Goal: Task Accomplishment & Management: Use online tool/utility

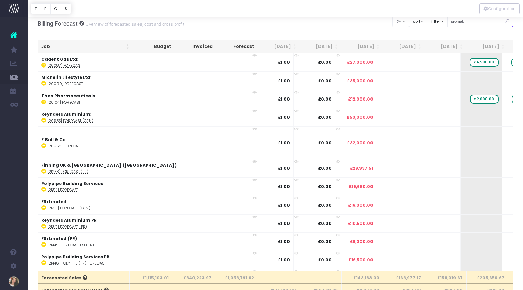
drag, startPoint x: 478, startPoint y: 24, endPoint x: 465, endPoint y: 24, distance: 12.7
click at [465, 24] on input "promat:" at bounding box center [480, 21] width 66 height 11
type input "p"
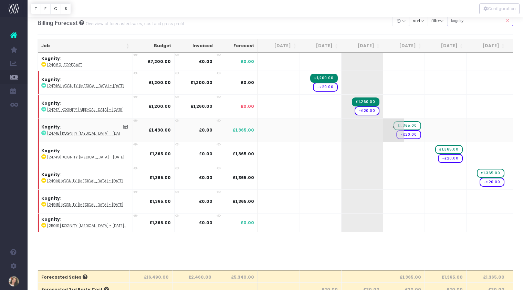
scroll to position [0, 0]
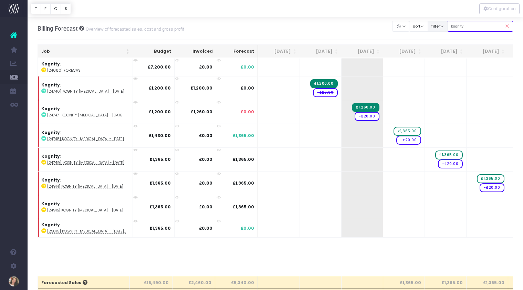
drag, startPoint x: 460, startPoint y: 27, endPoint x: 442, endPoint y: 26, distance: 18.3
click at [442, 26] on div "Clear Filters Hide Aug 2025 Sep 2025 Oct 2025 Nov 2025 Dec 2025 Jan 2026 Feb 20…" at bounding box center [453, 26] width 121 height 14
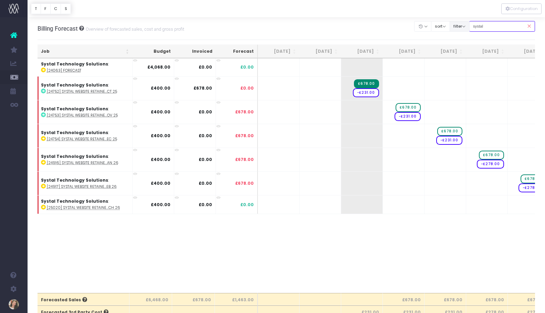
drag, startPoint x: 501, startPoint y: 27, endPoint x: 475, endPoint y: 27, distance: 25.5
click at [475, 27] on div "Clear Filters Hide Aug 2025 Sep 2025 Oct 2025 Nov 2025 Dec 2025 Jan 2026 Feb 20…" at bounding box center [475, 26] width 121 height 14
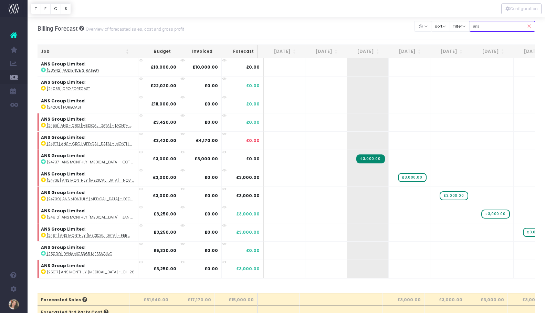
type input "ans"
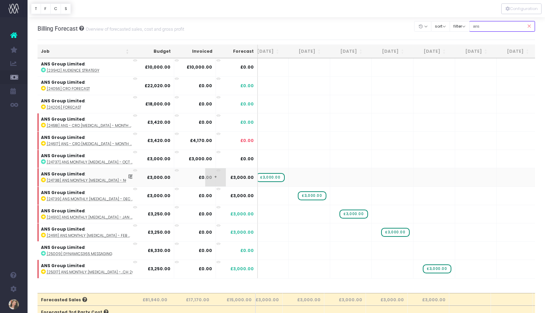
scroll to position [0, 165]
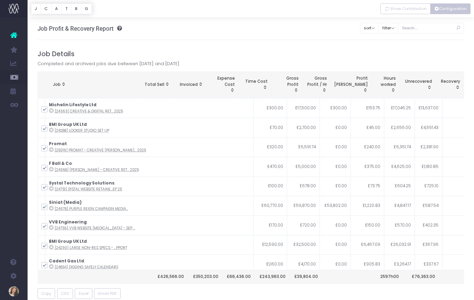
click at [444, 10] on button "Configuration" at bounding box center [450, 8] width 40 height 11
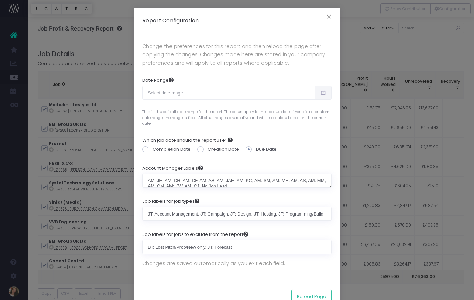
click at [320, 93] on icon at bounding box center [323, 93] width 6 height 0
type input "[DATE]"
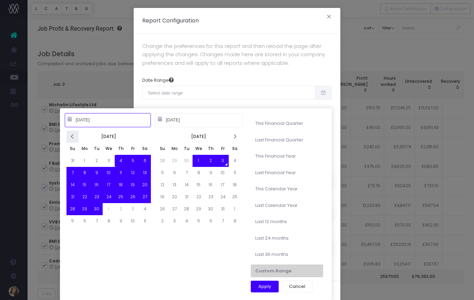
click at [74, 137] on icon at bounding box center [73, 137] width 6 height 6
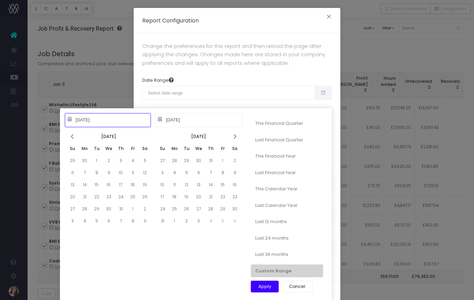
click at [74, 137] on icon at bounding box center [73, 137] width 6 height 6
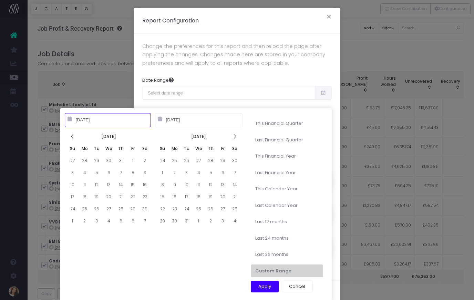
click at [74, 137] on icon at bounding box center [73, 137] width 6 height 6
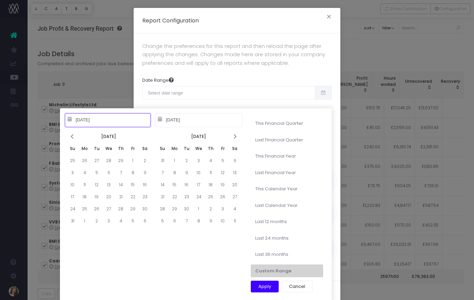
click at [74, 137] on icon at bounding box center [73, 137] width 6 height 6
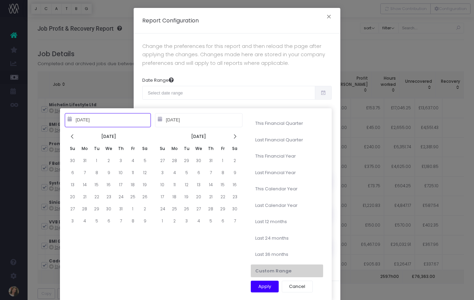
click at [74, 137] on icon at bounding box center [73, 137] width 6 height 6
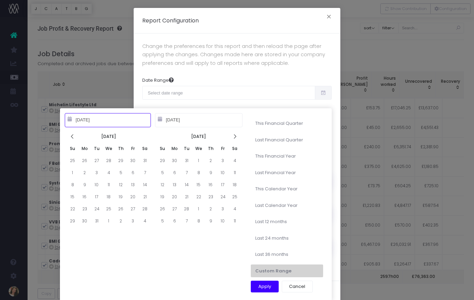
click at [74, 137] on icon at bounding box center [73, 137] width 6 height 6
type input "10-01-2022"
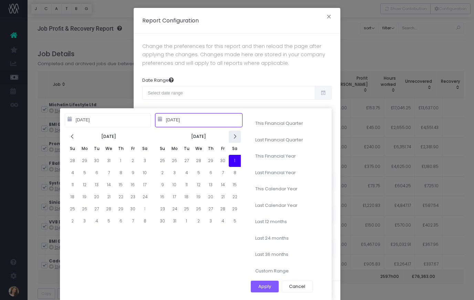
click at [236, 137] on icon at bounding box center [235, 137] width 6 height 6
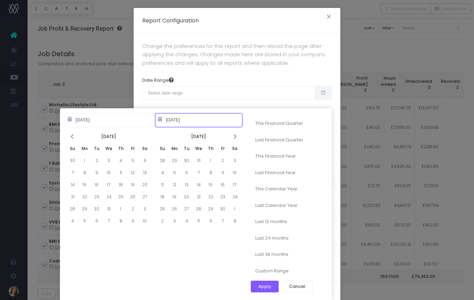
click at [236, 137] on icon at bounding box center [235, 137] width 6 height 6
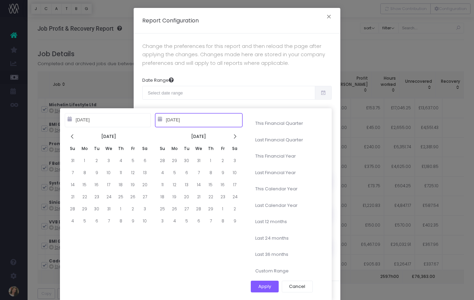
click at [236, 137] on icon at bounding box center [235, 137] width 6 height 6
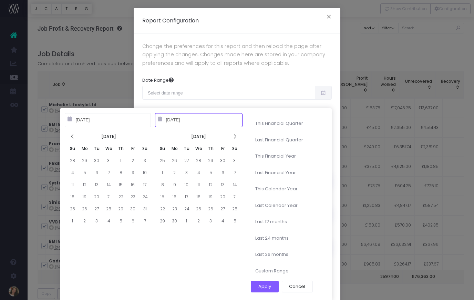
click at [236, 137] on icon at bounding box center [235, 137] width 6 height 6
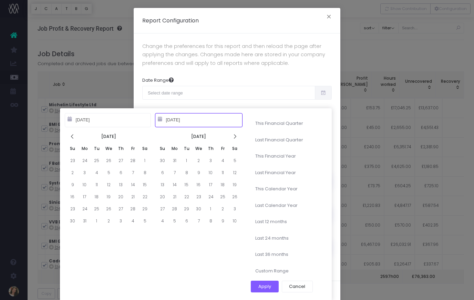
click at [236, 137] on icon at bounding box center [235, 137] width 6 height 6
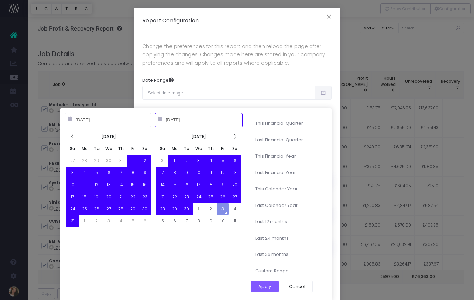
type input "09-30-2025"
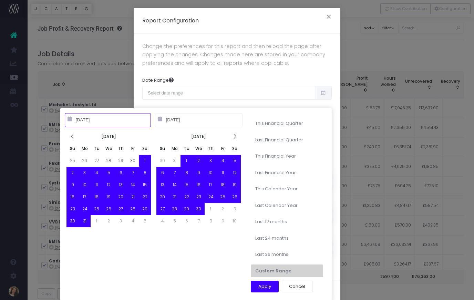
type input "10-01-2022"
click at [270, 285] on button "Apply" at bounding box center [265, 286] width 28 height 12
type input "Oct 1st 2022 – Sep 30th 2025"
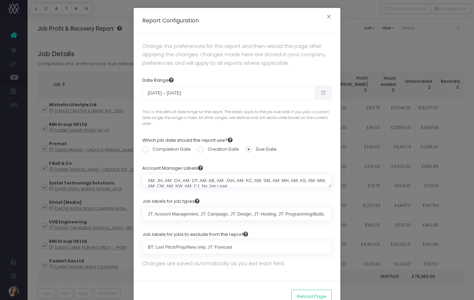
scroll to position [20, 0]
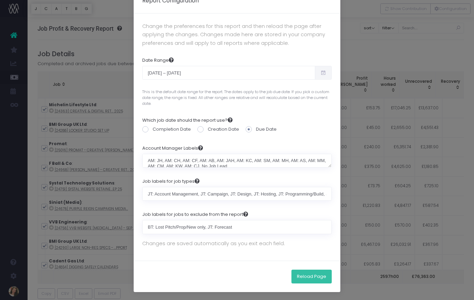
click at [309, 274] on button "Reload Page" at bounding box center [311, 276] width 40 height 14
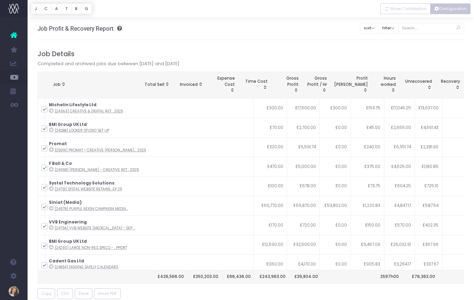
click at [452, 11] on button "Configuration" at bounding box center [450, 8] width 40 height 11
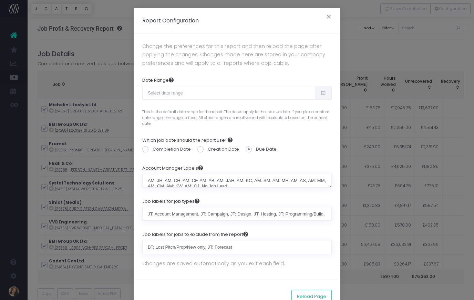
click at [325, 93] on icon at bounding box center [323, 93] width 6 height 0
type input "09-04-2025"
type input "10-03-2025"
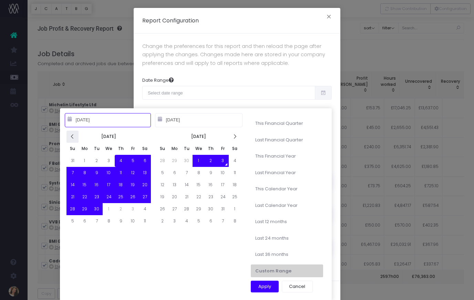
click at [74, 138] on icon at bounding box center [73, 137] width 6 height 6
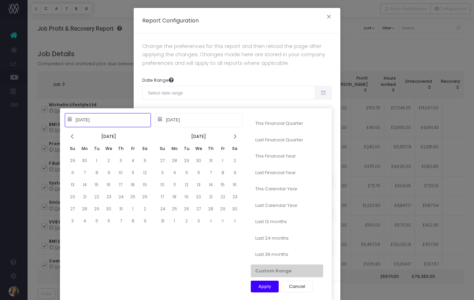
click at [74, 138] on icon at bounding box center [73, 137] width 6 height 6
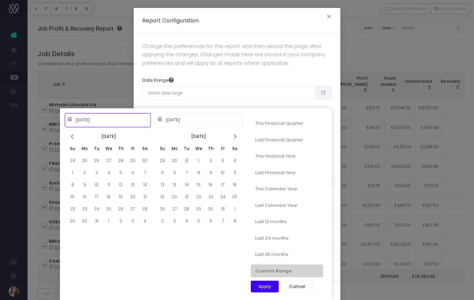
click at [74, 138] on icon at bounding box center [73, 137] width 6 height 6
type input "10-01-2024"
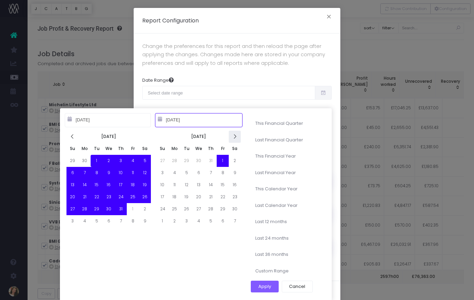
click at [234, 138] on icon at bounding box center [235, 137] width 6 height 6
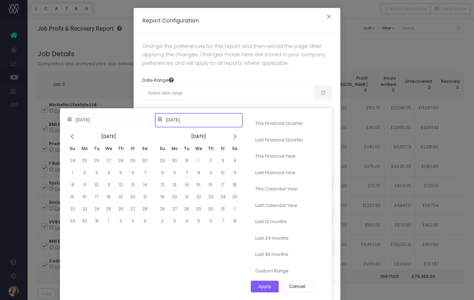
click at [234, 138] on icon at bounding box center [235, 137] width 6 height 6
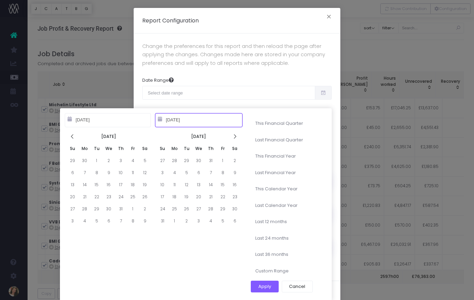
click at [234, 138] on icon at bounding box center [235, 137] width 6 height 6
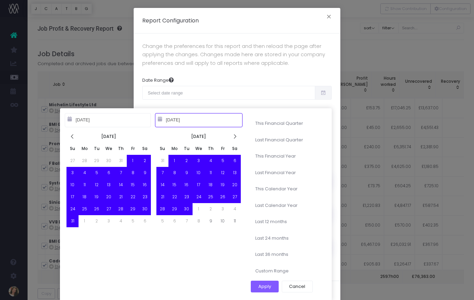
type input "09-30-2025"
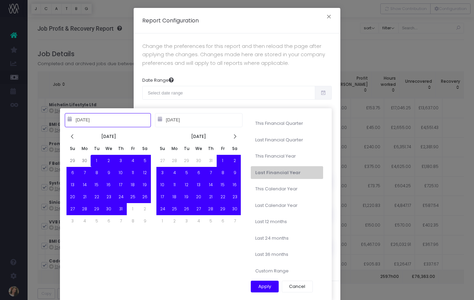
type input "10-01-2024"
click at [265, 285] on button "Apply" at bounding box center [265, 286] width 28 height 12
type input "Oct 1st 2024 – Sep 30th 2025"
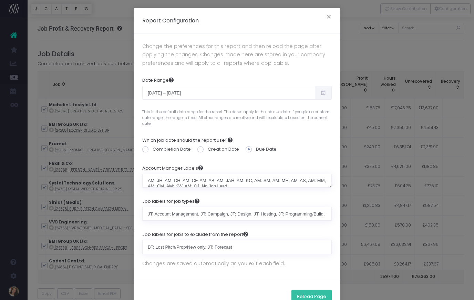
click at [314, 295] on button "Reload Page" at bounding box center [311, 296] width 40 height 14
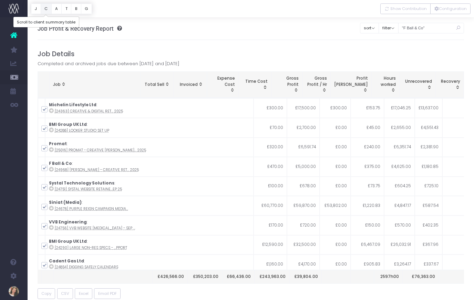
click at [45, 8] on button "C" at bounding box center [46, 8] width 11 height 11
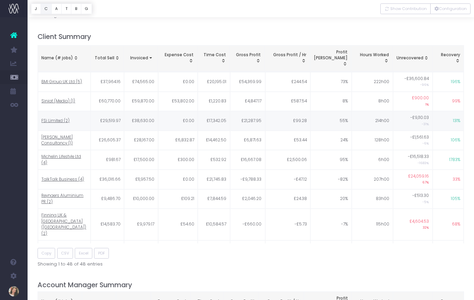
scroll to position [290, 0]
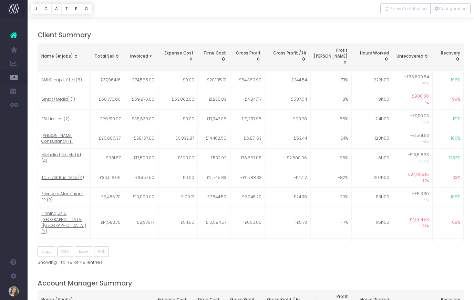
click at [59, 53] on div "Name (# jobs)" at bounding box center [63, 56] width 45 height 6
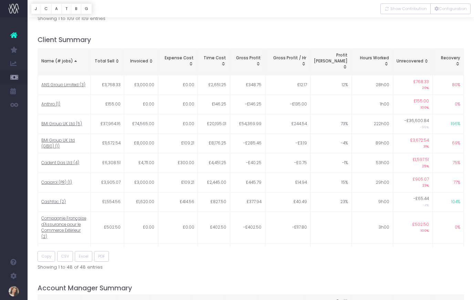
scroll to position [285, 0]
click at [67, 83] on span "ANS Group Limited (3)" at bounding box center [63, 86] width 44 height 6
type input ""ANS Group Limited""
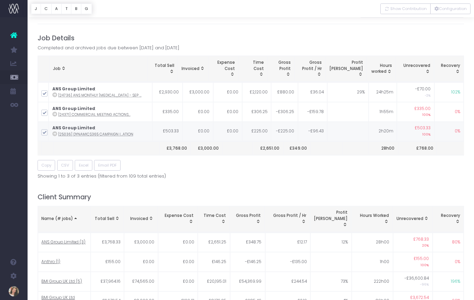
scroll to position [15, 0]
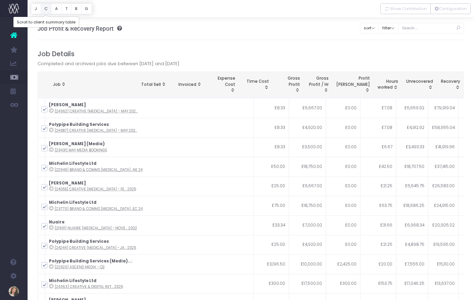
click at [48, 9] on button "C" at bounding box center [46, 8] width 11 height 11
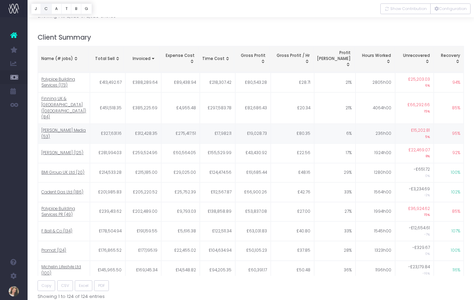
scroll to position [322, 0]
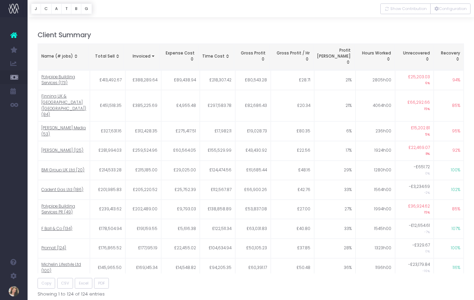
click at [69, 54] on div "Name (# jobs)" at bounding box center [62, 56] width 43 height 6
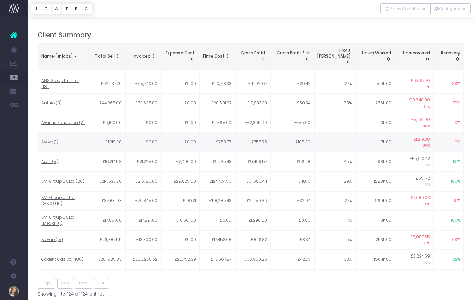
scroll to position [95, 0]
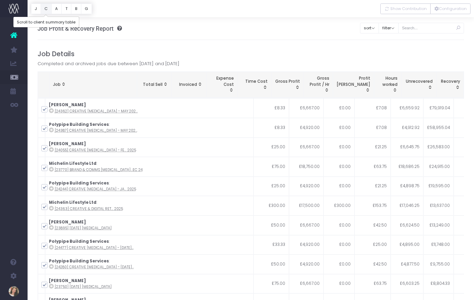
click at [46, 9] on button "C" at bounding box center [46, 8] width 11 height 11
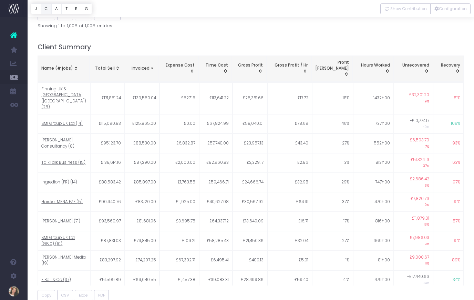
scroll to position [322, 0]
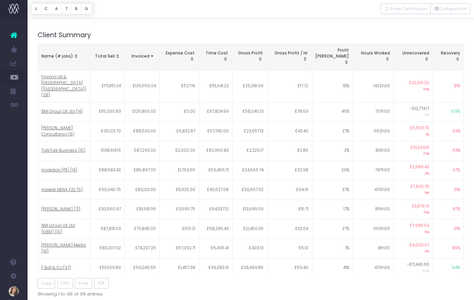
click at [66, 53] on div "Name (# jobs)" at bounding box center [63, 56] width 44 height 6
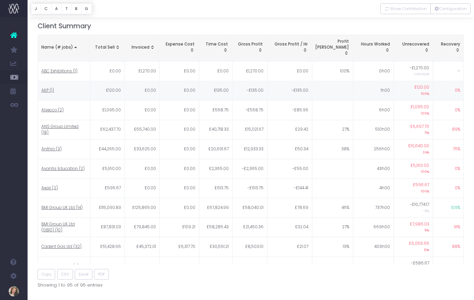
scroll to position [331, 0]
click at [63, 123] on span "ANS Group Limited (18)" at bounding box center [63, 129] width 45 height 12
type input ""ANS Group Limited""
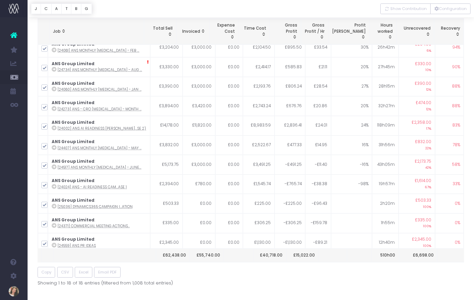
scroll to position [148, 0]
